Goal: Task Accomplishment & Management: Complete application form

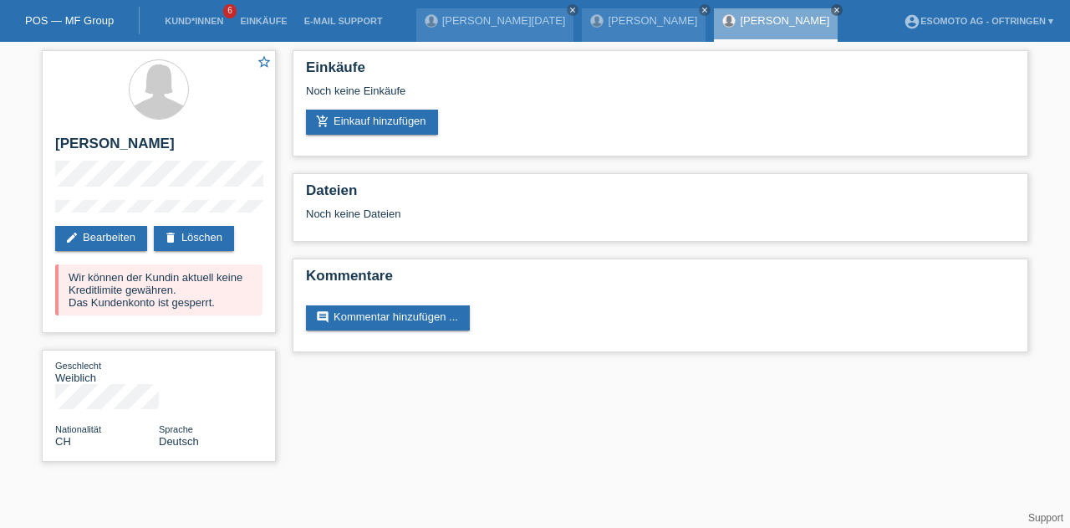
click at [203, 23] on link "Kund*innen" at bounding box center [193, 21] width 75 height 10
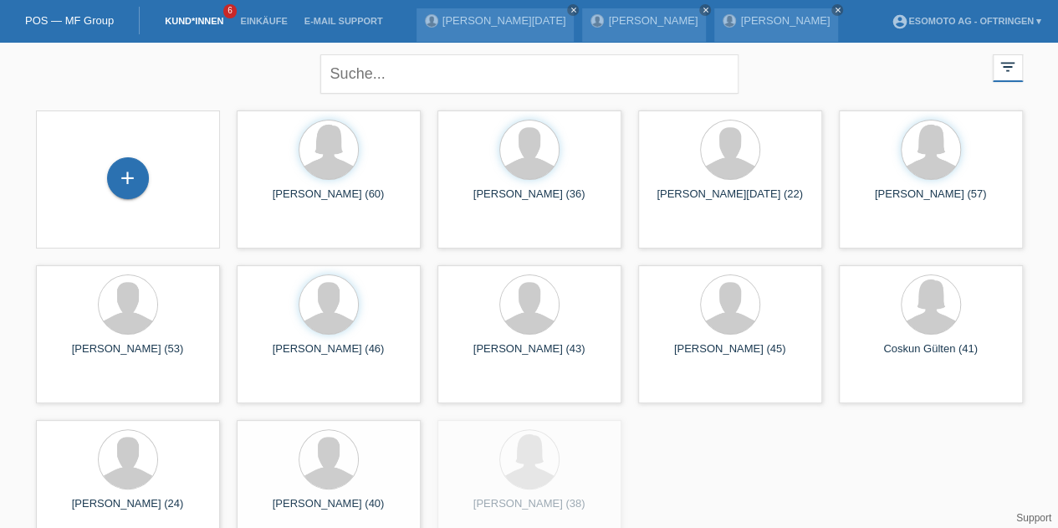
click at [127, 166] on div "+" at bounding box center [128, 178] width 42 height 42
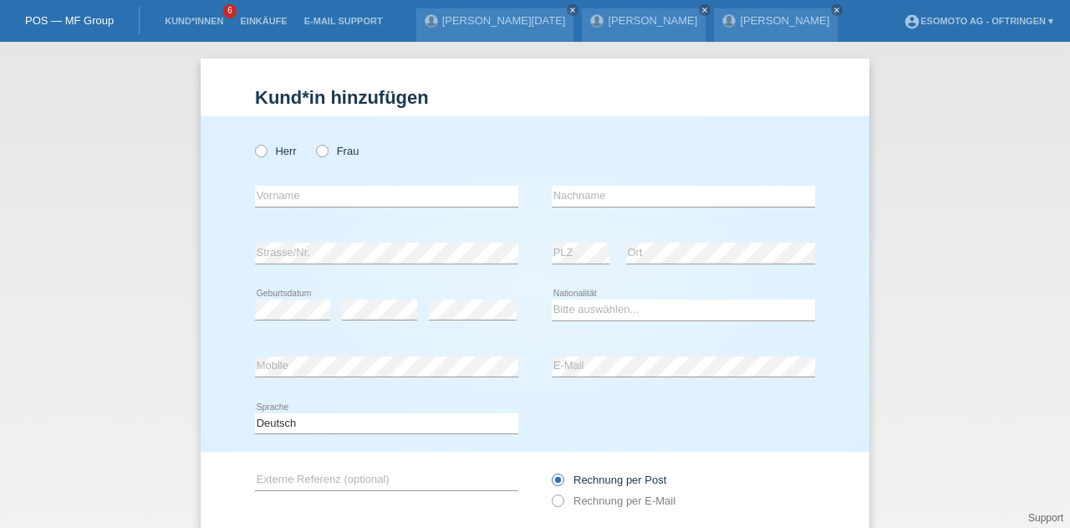
click at [253, 142] on icon at bounding box center [253, 142] width 0 height 0
click at [255, 150] on input "Herr" at bounding box center [260, 150] width 11 height 11
radio input "true"
click at [297, 186] on input "text" at bounding box center [386, 196] width 263 height 21
paste input "Nurcan"
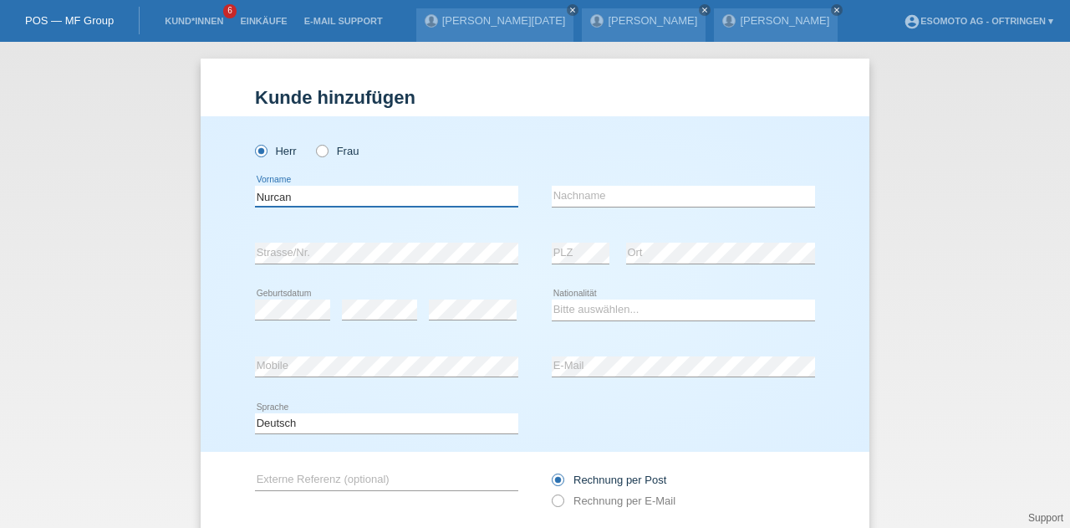
type input "Nurcan"
click at [593, 197] on input "text" at bounding box center [683, 196] width 263 height 21
paste input "Berisha"
type input "Berisha"
click at [206, 19] on link "Kund*innen" at bounding box center [193, 21] width 75 height 10
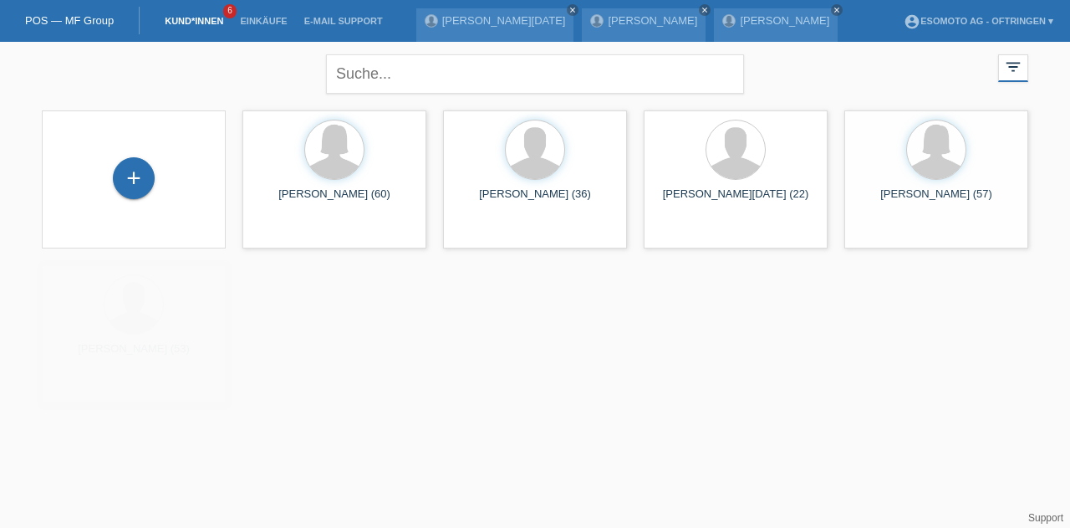
click at [125, 186] on div "+" at bounding box center [134, 178] width 42 height 42
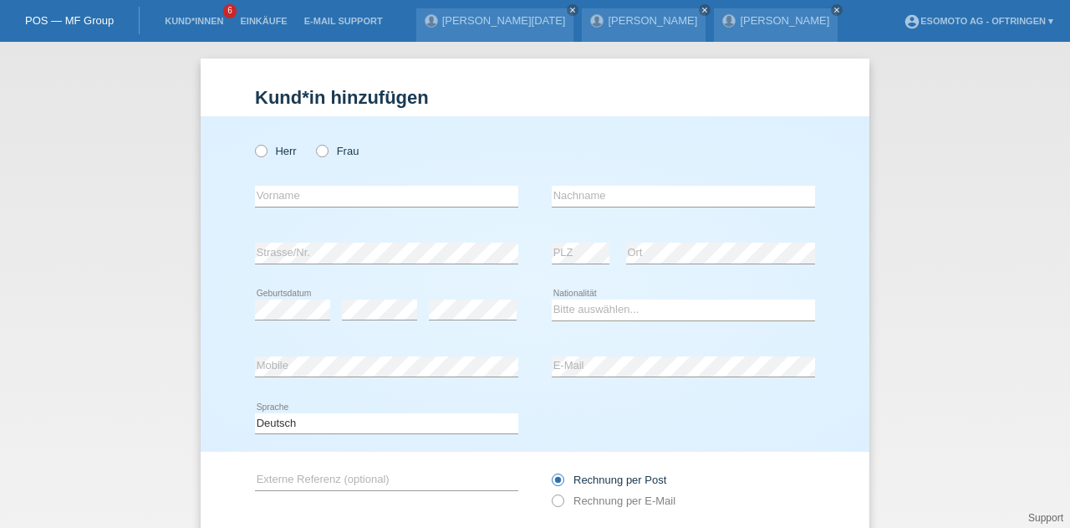
click at [314, 142] on icon at bounding box center [314, 142] width 0 height 0
click at [316, 156] on input "Frau" at bounding box center [321, 150] width 11 height 11
radio input "true"
click at [305, 190] on input "text" at bounding box center [386, 196] width 263 height 21
paste input "Soraya"
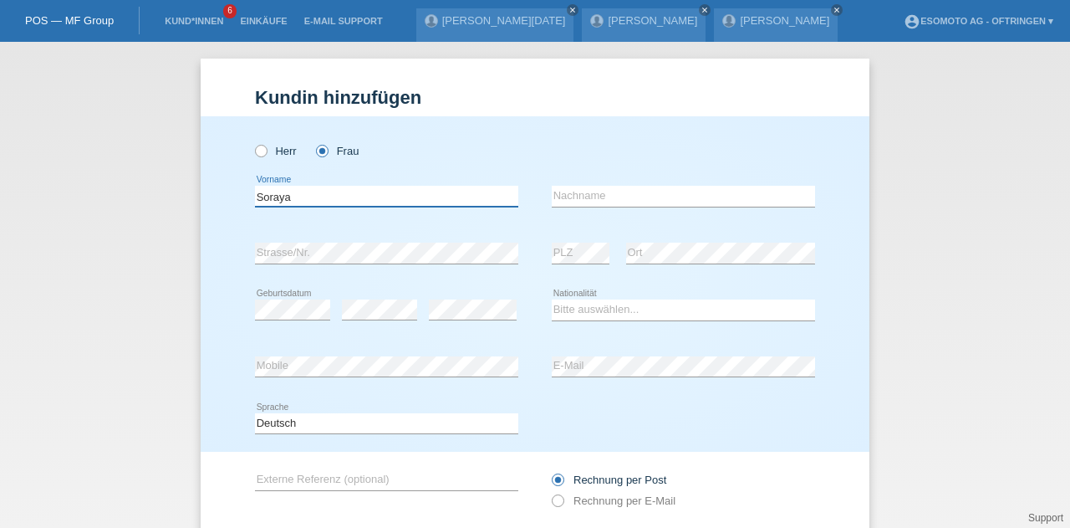
type input "Soraya"
click at [552, 190] on input "text" at bounding box center [683, 196] width 263 height 21
paste input "[PERSON_NAME]"
type input "[PERSON_NAME]"
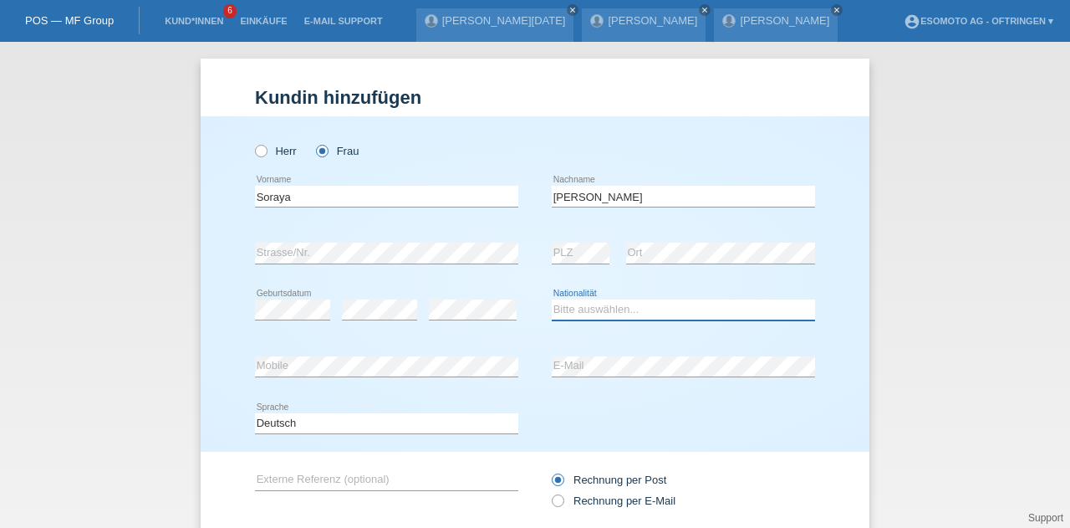
click at [567, 309] on select "Bitte auswählen... Schweiz Deutschland Liechtenstein Österreich ------------ Af…" at bounding box center [683, 309] width 263 height 20
select select "CH"
click at [552, 299] on select "Bitte auswählen... Schweiz Deutschland Liechtenstein Österreich ------------ Af…" at bounding box center [683, 309] width 263 height 20
click at [52, 354] on div "Kund*in hinzufügen Kunde hinzufügen Kundin hinzufügen Herr Frau Soraya error Vo…" at bounding box center [535, 285] width 1070 height 486
click at [652, 274] on div "error Ort" at bounding box center [720, 253] width 189 height 57
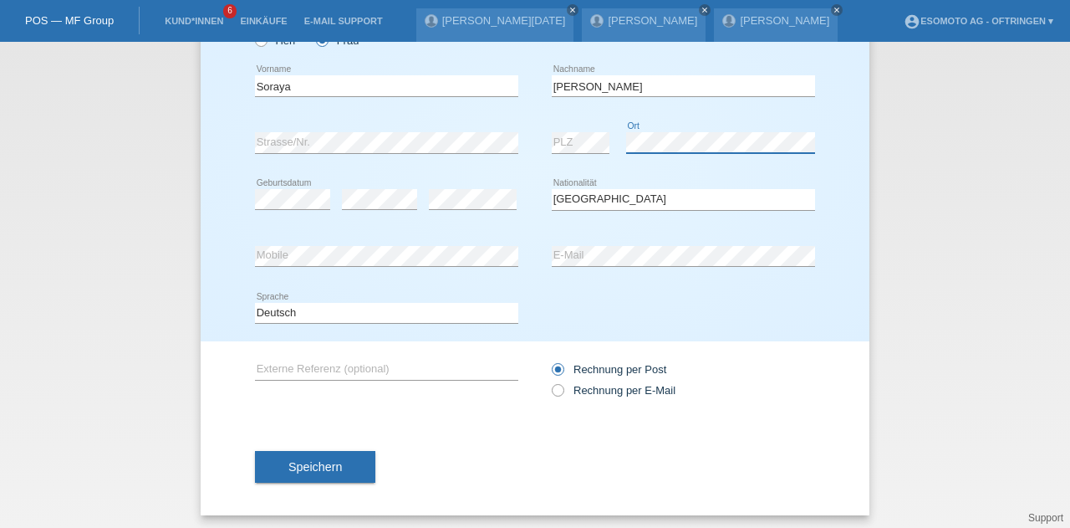
scroll to position [114, 0]
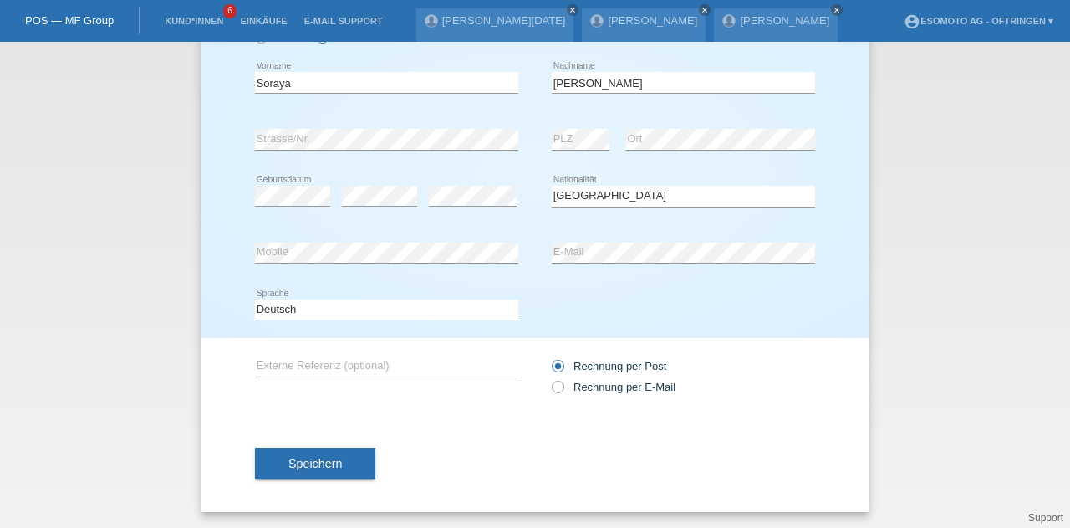
click at [580, 375] on div "Rechnung per Post Rechnung per E-Mail" at bounding box center [683, 376] width 263 height 42
click at [552, 394] on input "Rechnung per E-Mail" at bounding box center [557, 390] width 11 height 21
radio input "true"
click at [549, 378] on icon at bounding box center [549, 378] width 0 height 0
click at [552, 392] on input "Rechnung per E-Mail" at bounding box center [557, 390] width 11 height 21
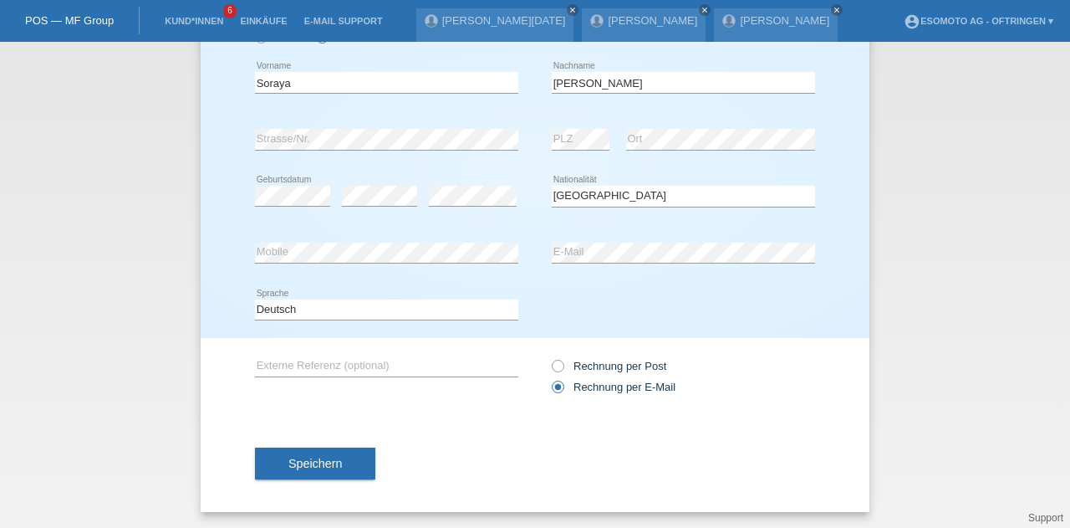
click at [361, 477] on button "Speichern" at bounding box center [315, 463] width 120 height 32
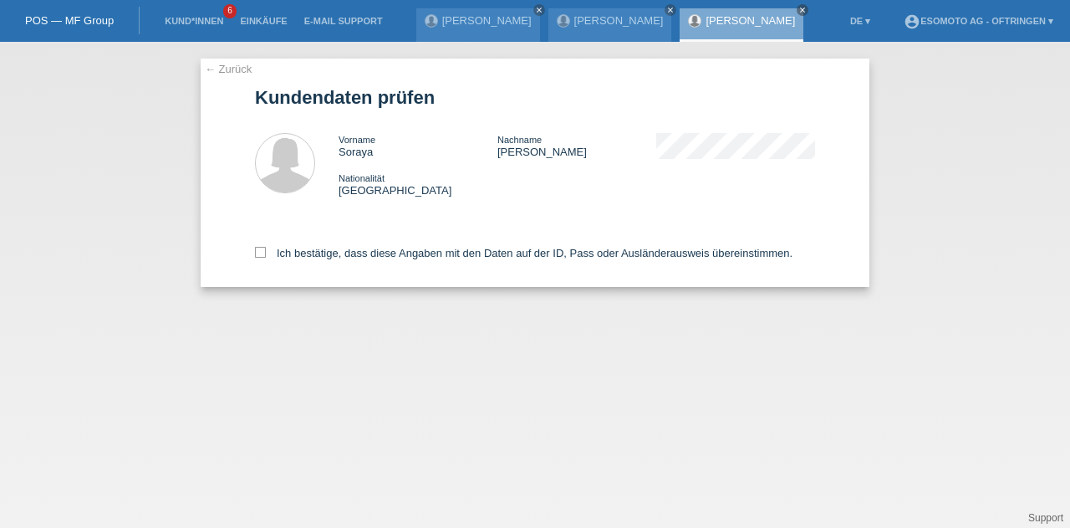
click at [259, 251] on icon at bounding box center [260, 252] width 11 height 11
click at [259, 251] on input "Ich bestätige, dass diese Angaben mit den Daten auf der ID, Pass oder Ausländer…" at bounding box center [260, 252] width 11 height 11
checkbox input "true"
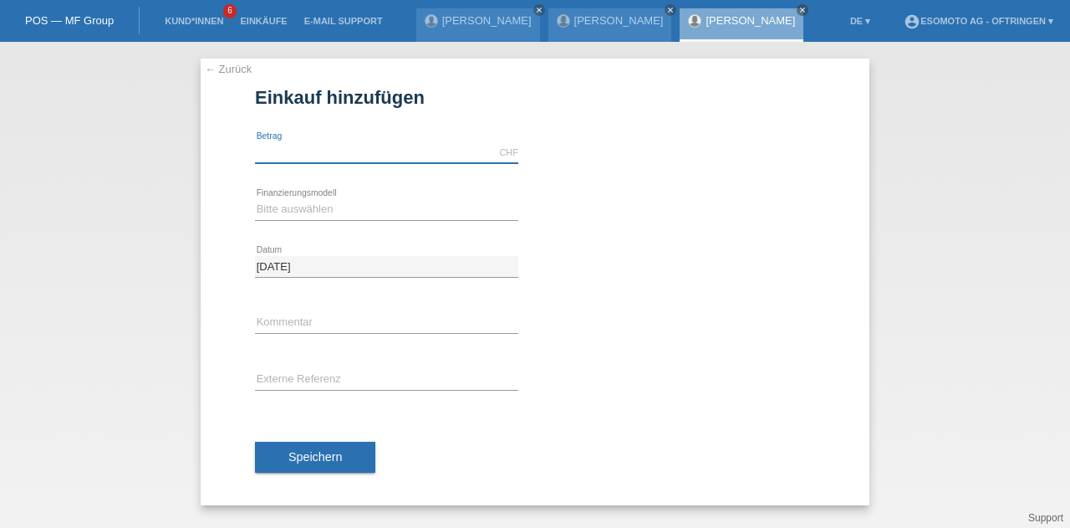
click at [292, 161] on input "text" at bounding box center [386, 152] width 263 height 21
type input "2490.00"
click at [279, 208] on select "Bitte auswählen Fixe Raten Kauf auf Rechnung mit Teilzahlungsoption" at bounding box center [386, 209] width 263 height 20
select select "69"
click at [255, 199] on select "Bitte auswählen Fixe Raten Kauf auf Rechnung mit Teilzahlungsoption" at bounding box center [386, 209] width 263 height 20
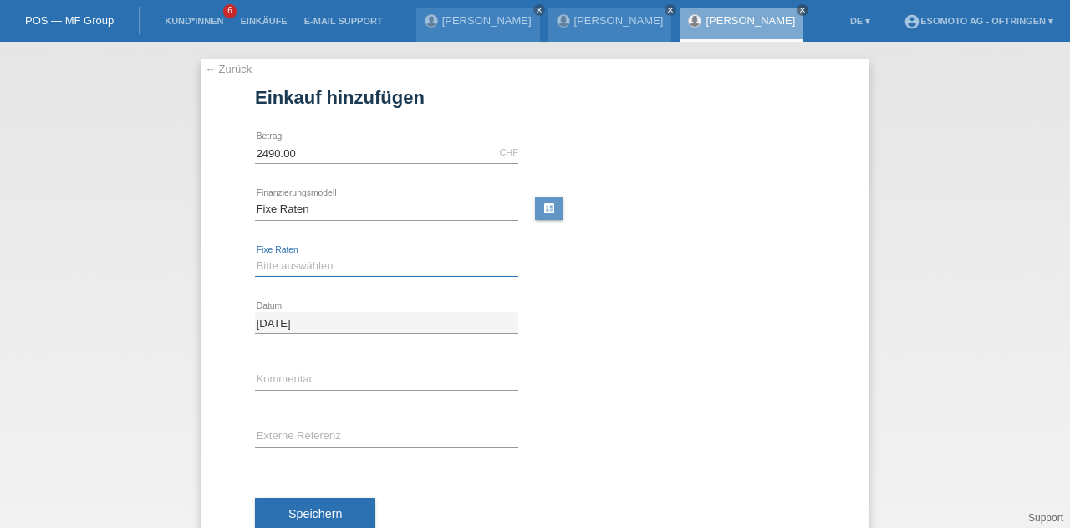
click at [288, 265] on select "Bitte auswählen 12 Raten 24 Raten 36 Raten 48 Raten" at bounding box center [386, 266] width 263 height 20
select select "139"
click at [255, 256] on select "Bitte auswählen 12 Raten 24 Raten 36 Raten 48 Raten" at bounding box center [386, 266] width 263 height 20
click at [308, 507] on span "Speichern" at bounding box center [315, 513] width 54 height 13
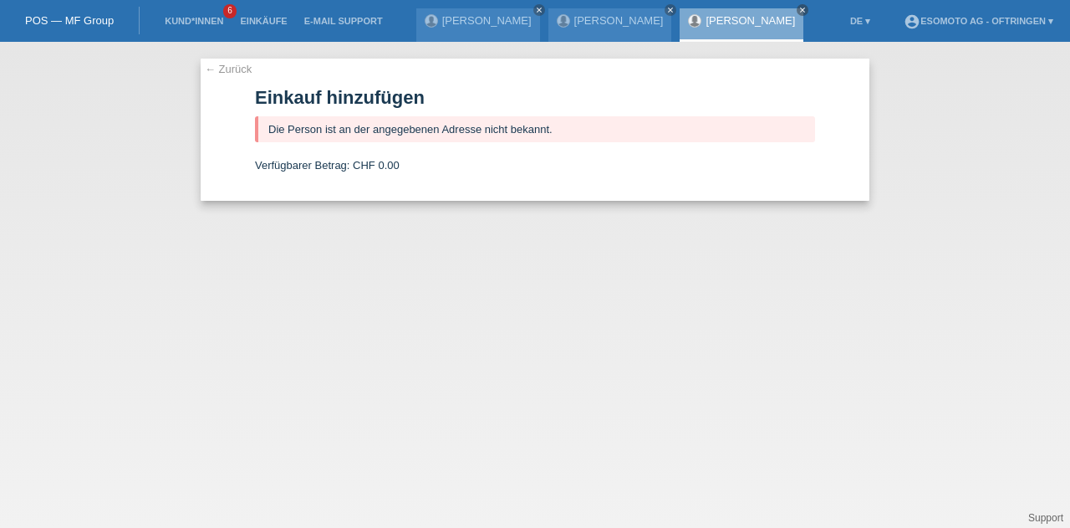
click at [217, 74] on link "← Zurück" at bounding box center [228, 69] width 47 height 13
